Goal: Transaction & Acquisition: Purchase product/service

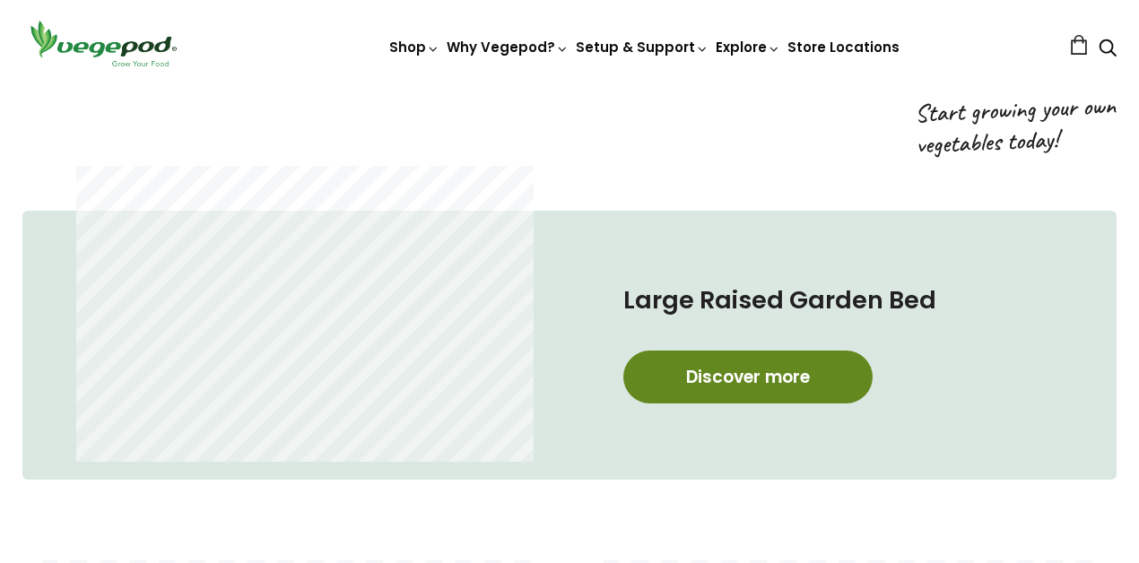
scroll to position [0, 270]
click at [773, 387] on link "Discover more" at bounding box center [748, 377] width 249 height 53
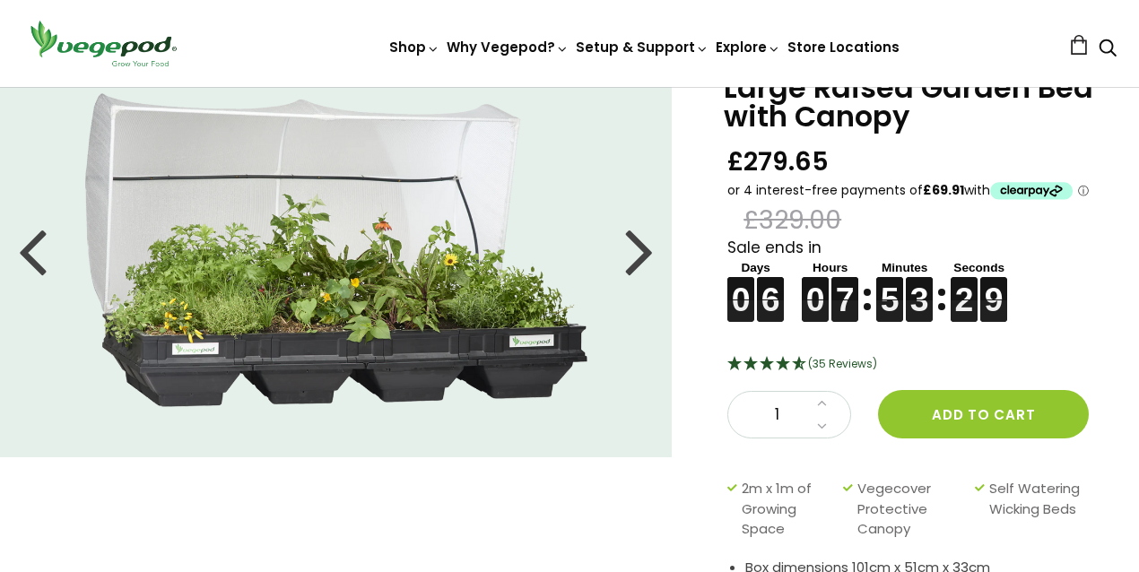
scroll to position [19, 0]
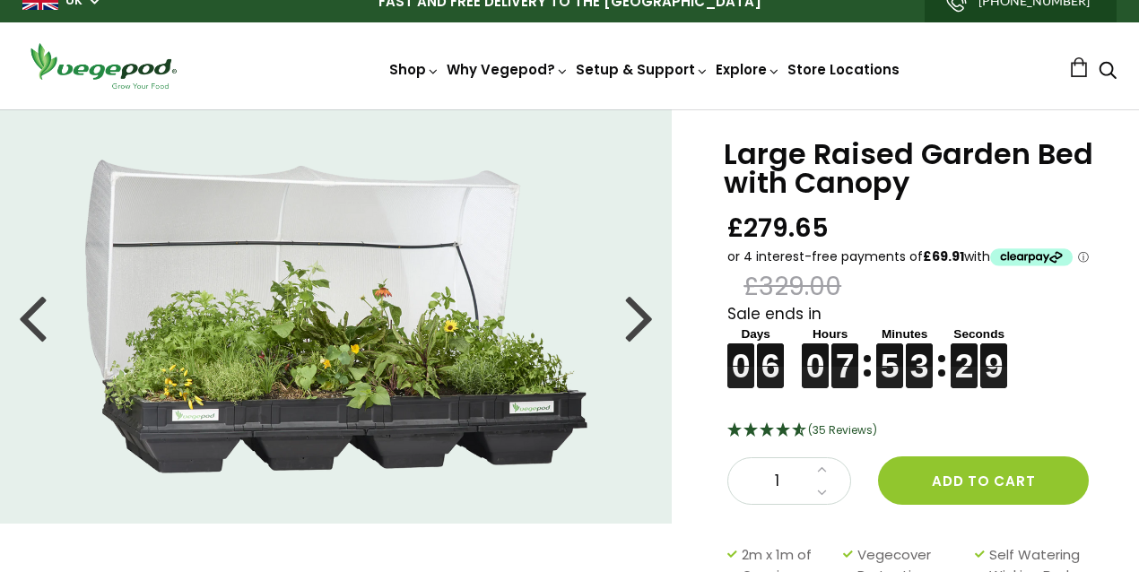
click at [629, 320] on div at bounding box center [639, 316] width 29 height 81
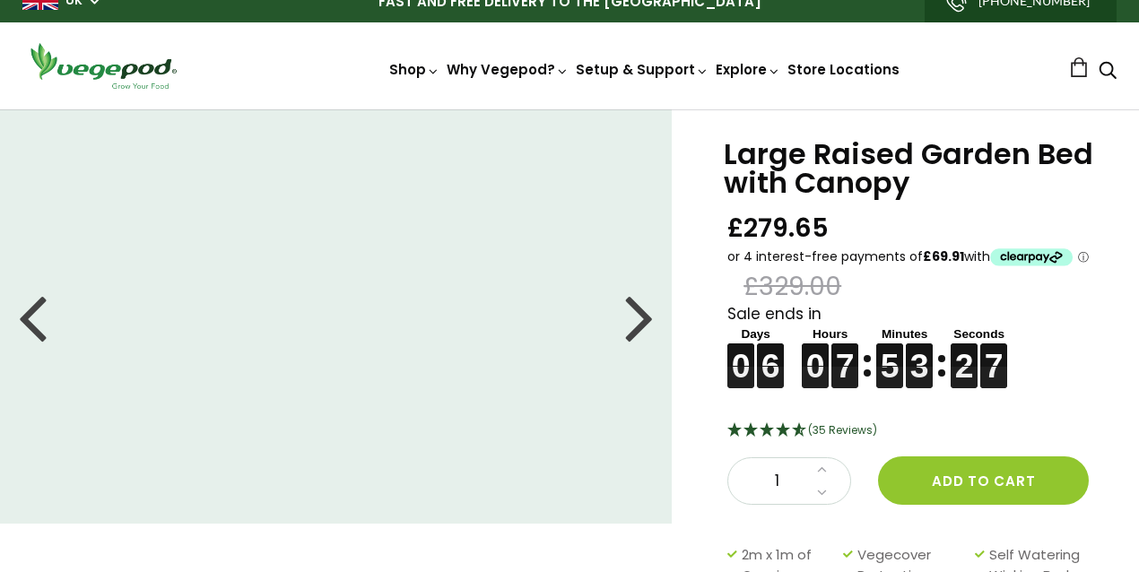
click at [629, 320] on div at bounding box center [639, 316] width 29 height 81
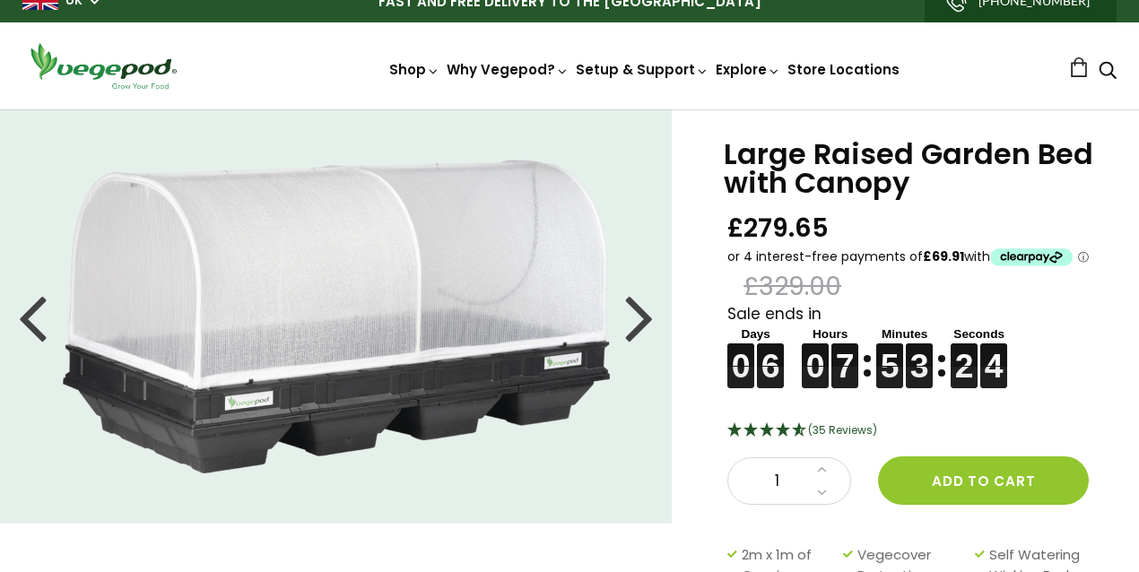
click at [629, 320] on div at bounding box center [639, 316] width 29 height 81
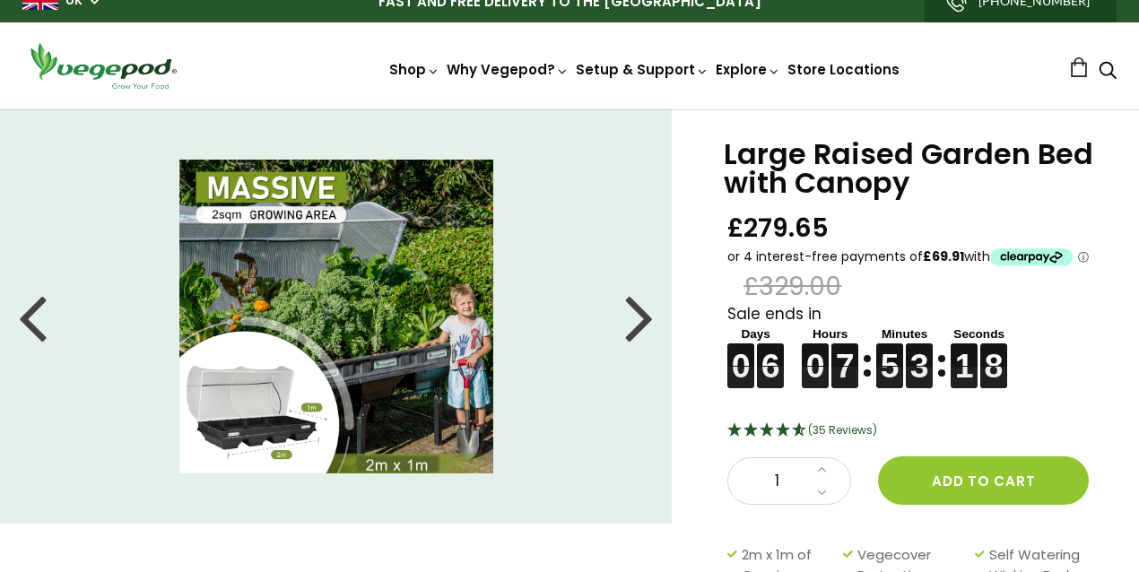
click at [629, 320] on div at bounding box center [639, 316] width 29 height 81
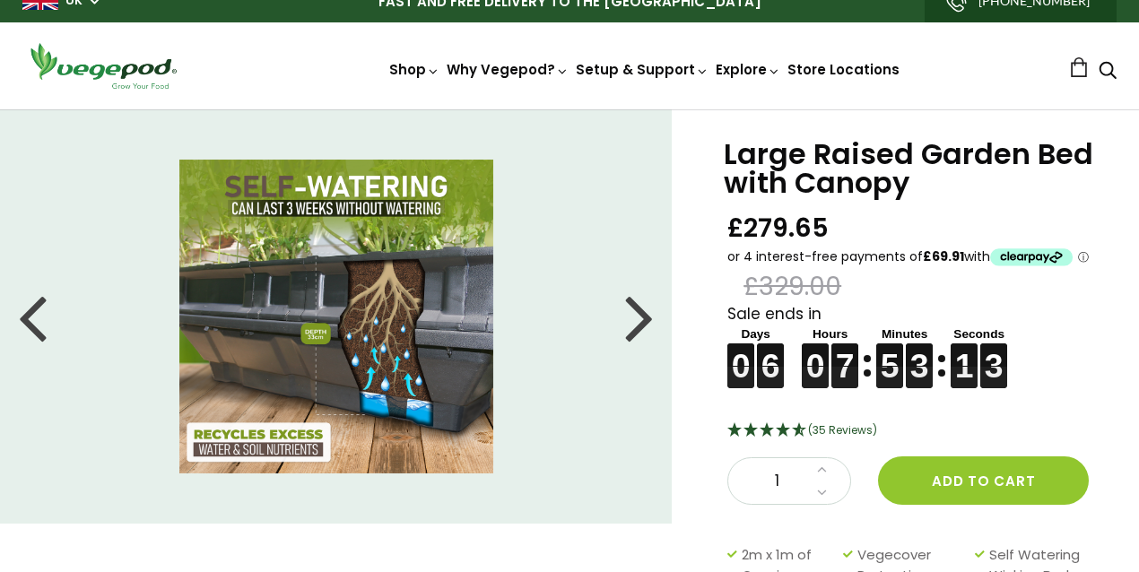
click at [629, 320] on div at bounding box center [639, 316] width 29 height 81
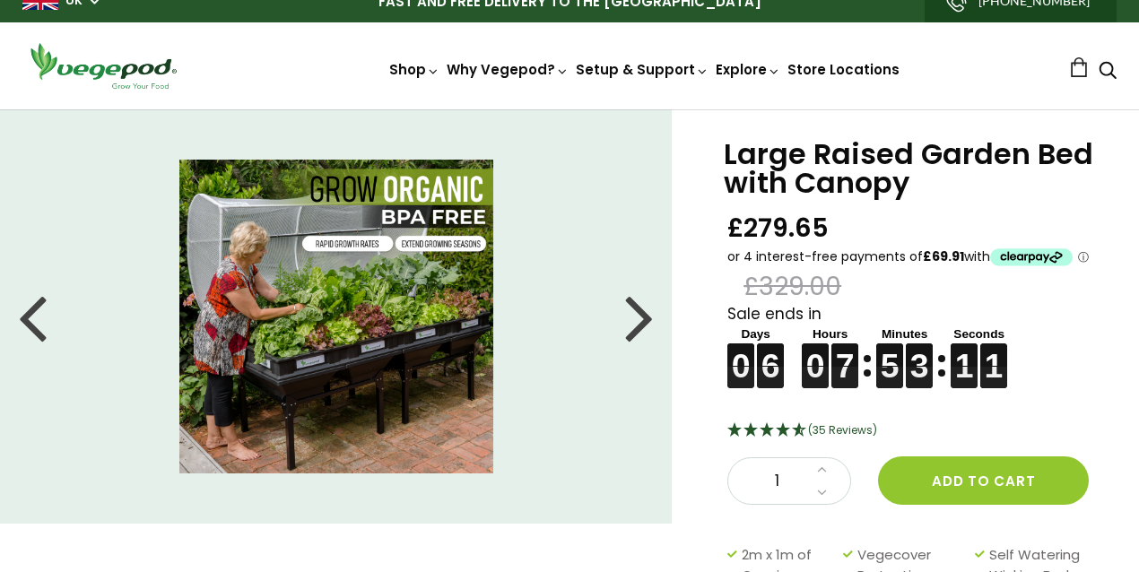
click at [629, 320] on div at bounding box center [639, 316] width 29 height 81
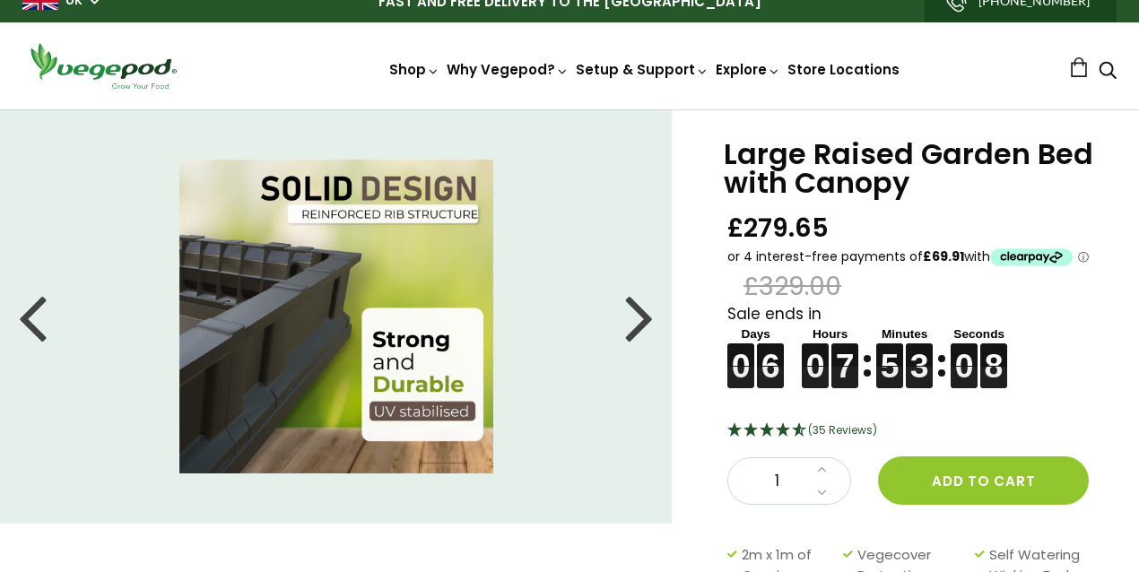
click at [637, 320] on div at bounding box center [639, 316] width 29 height 81
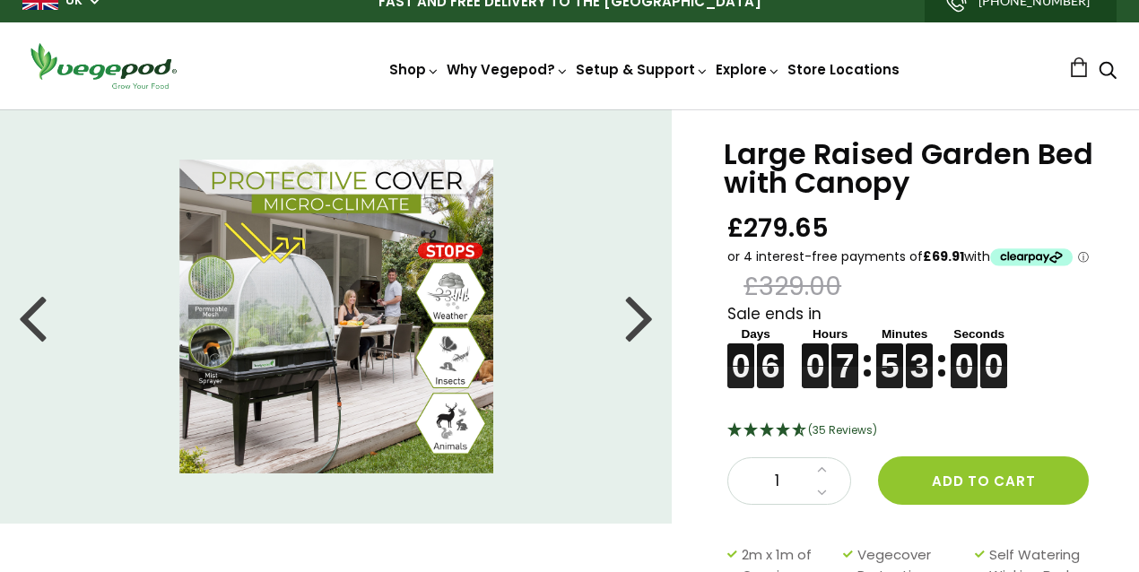
click at [646, 315] on div at bounding box center [639, 316] width 29 height 81
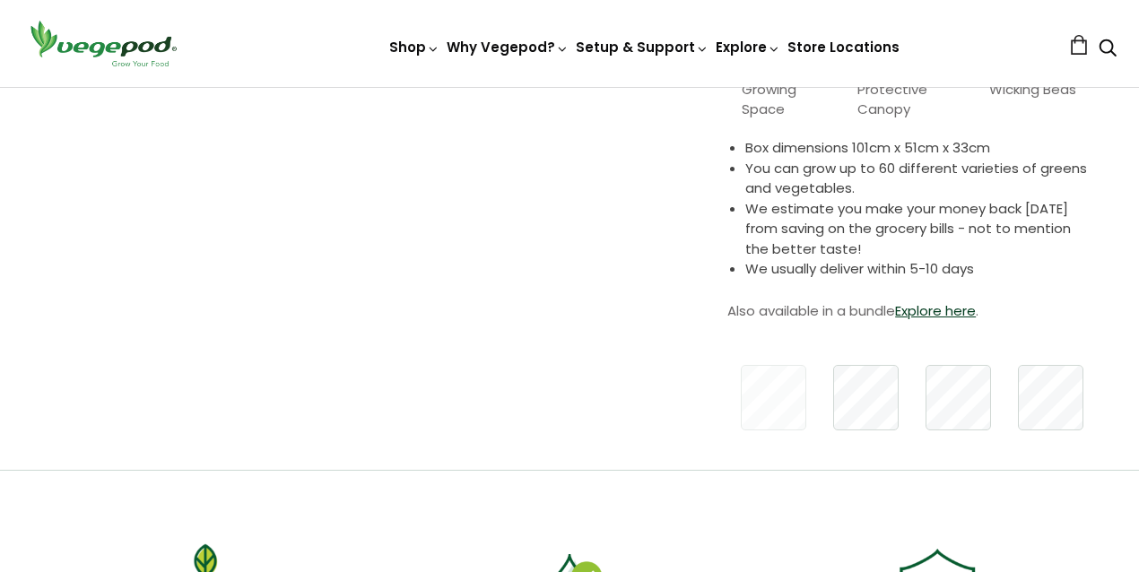
scroll to position [506, 0]
click at [972, 314] on link "Explore here" at bounding box center [935, 310] width 81 height 19
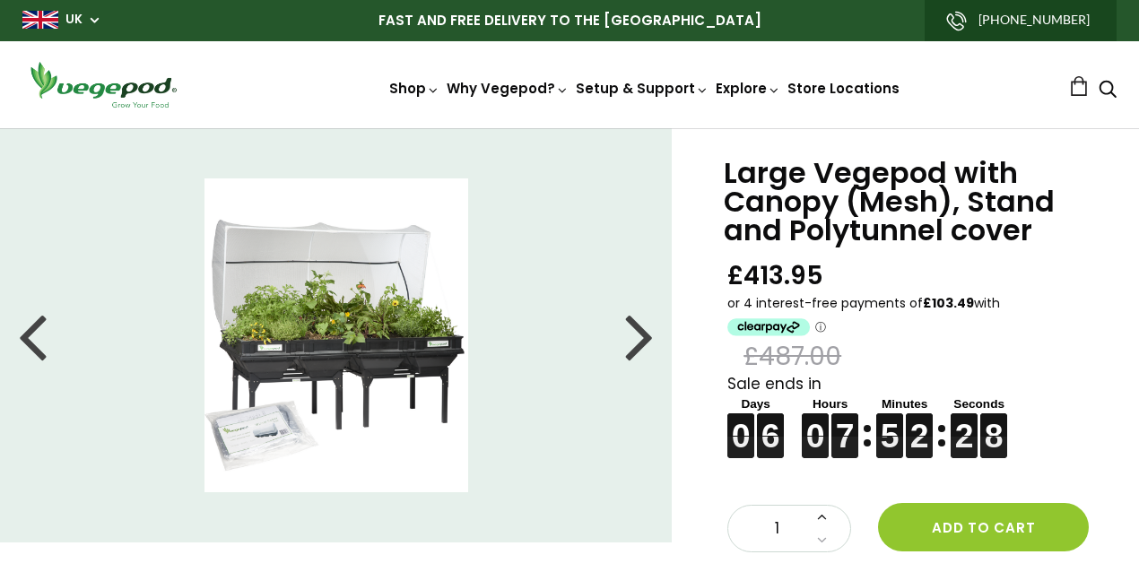
click at [826, 515] on icon at bounding box center [822, 516] width 10 height 15
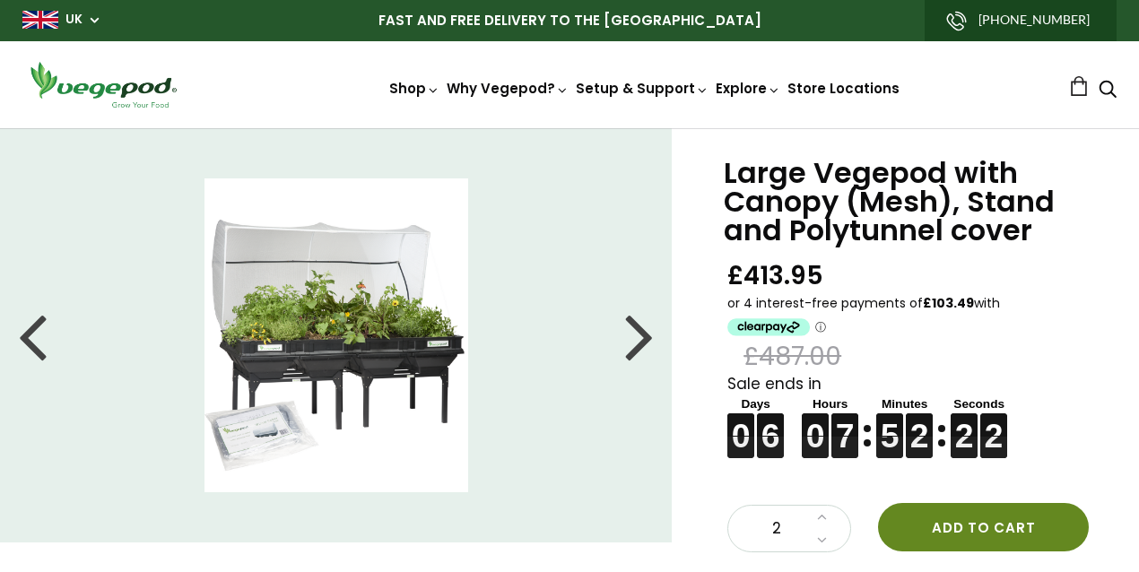
click at [980, 527] on button "Add to cart" at bounding box center [983, 527] width 211 height 48
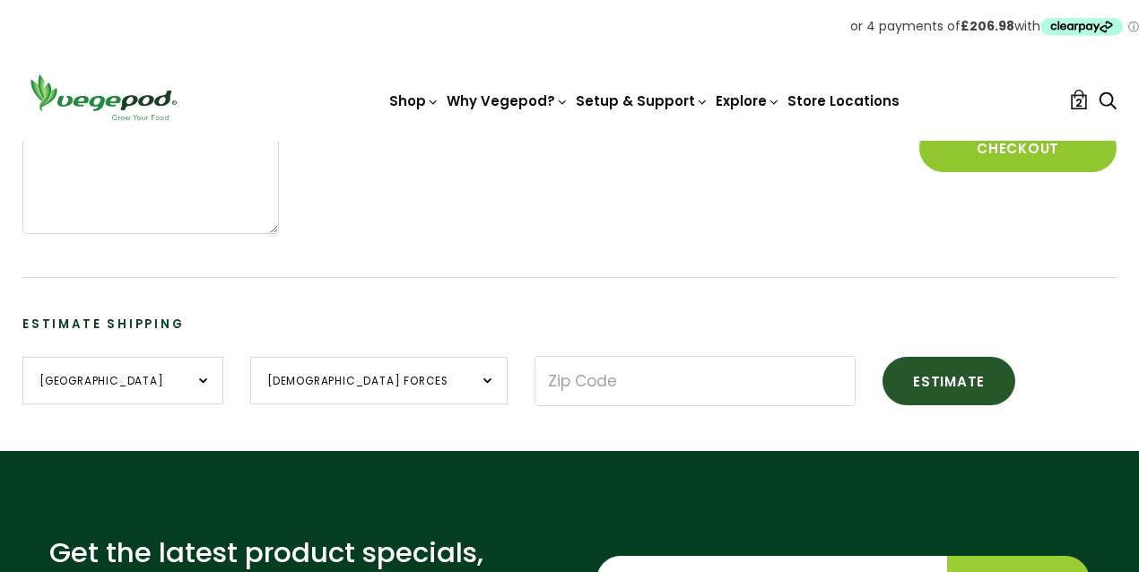
scroll to position [523, 0]
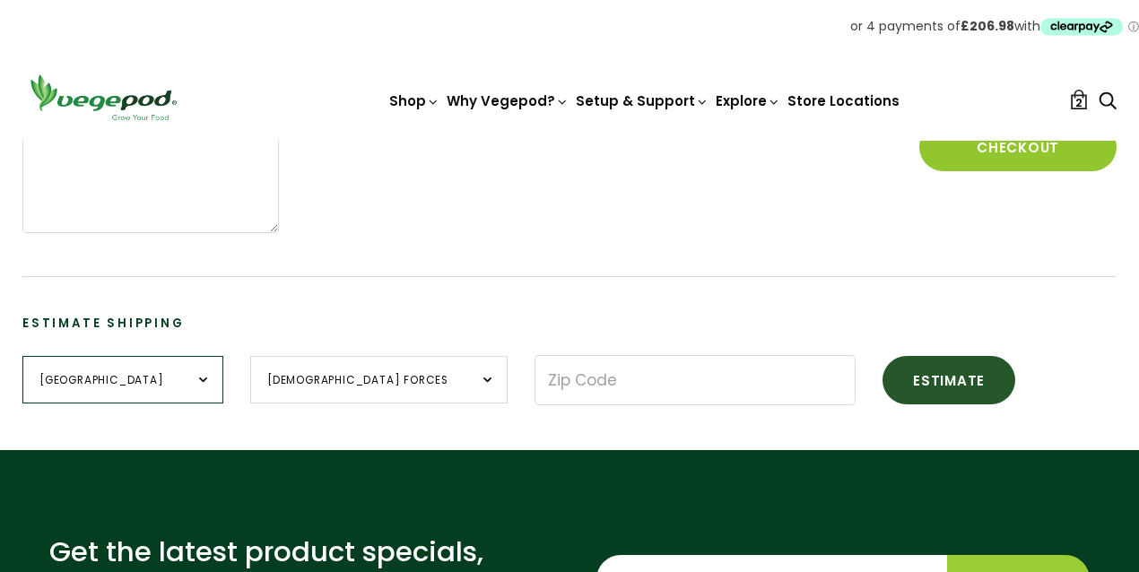
click at [177, 380] on select "United Kingdom" at bounding box center [122, 380] width 201 height 48
click at [22, 356] on select "United Kingdom" at bounding box center [122, 380] width 201 height 48
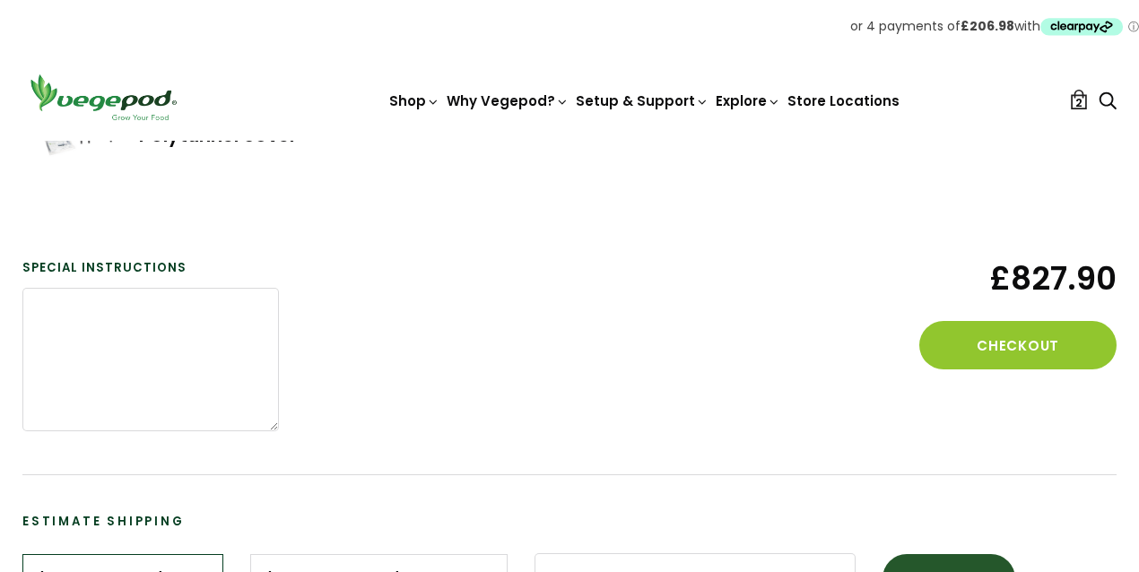
scroll to position [323, 0]
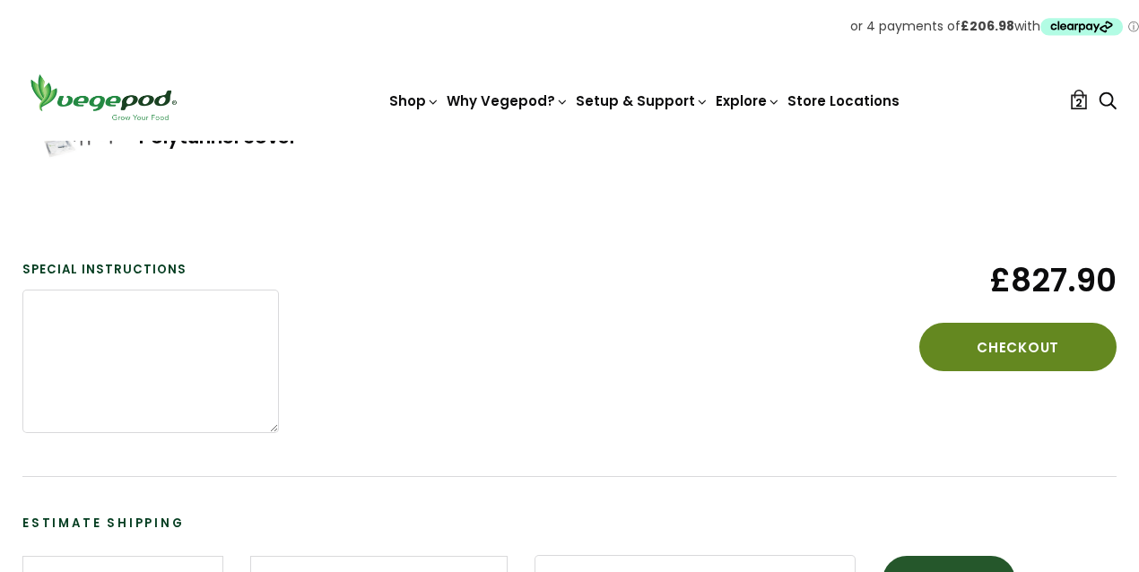
click at [1042, 348] on button "Checkout" at bounding box center [1018, 347] width 197 height 48
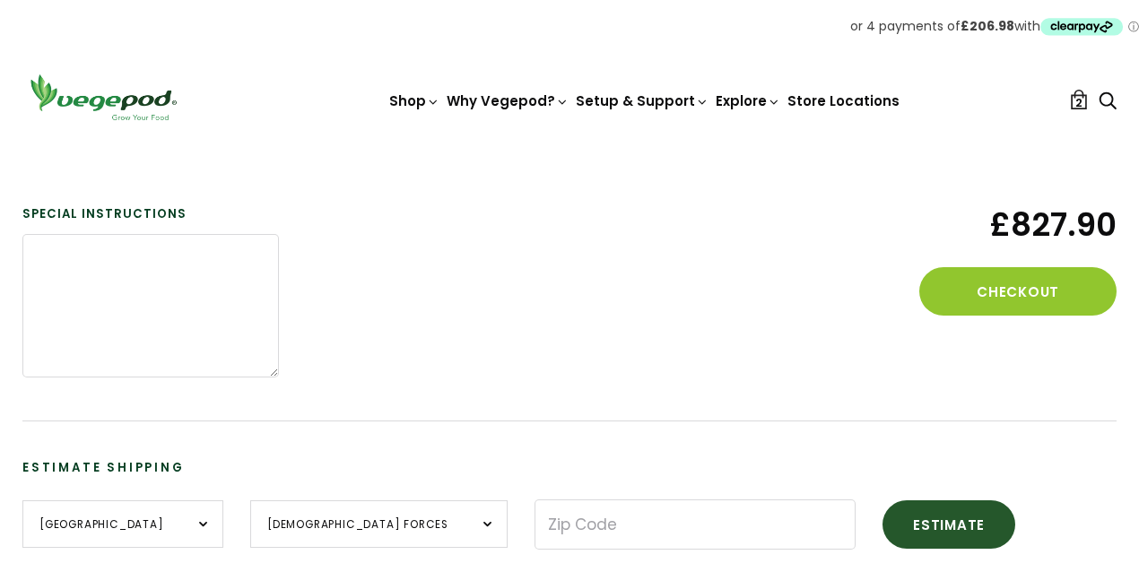
scroll to position [412, 0]
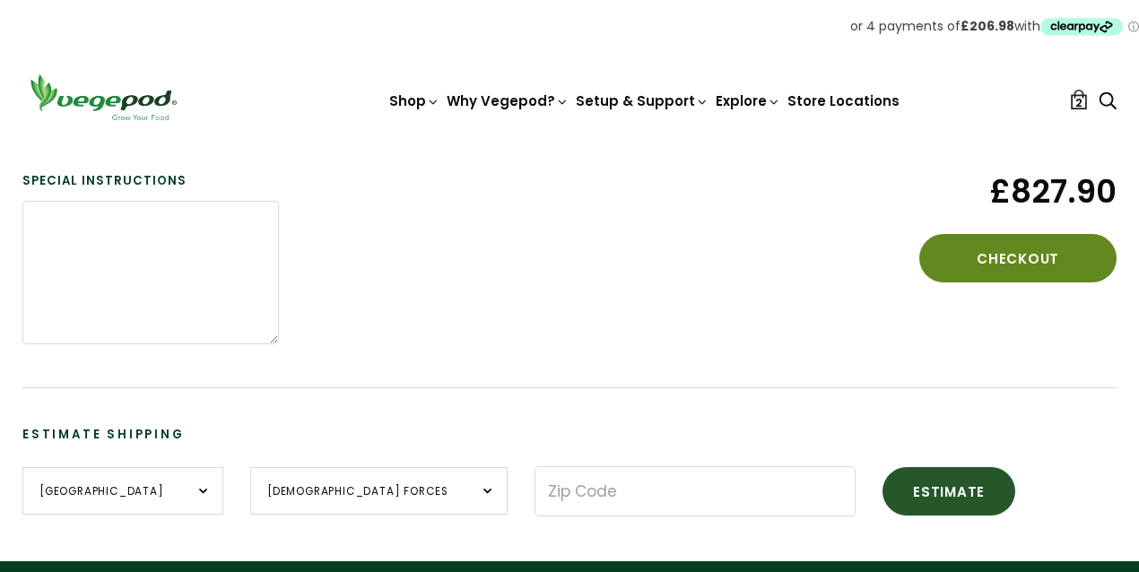
click at [994, 254] on button "Checkout" at bounding box center [1018, 258] width 197 height 48
